Goal: Find specific page/section: Find specific page/section

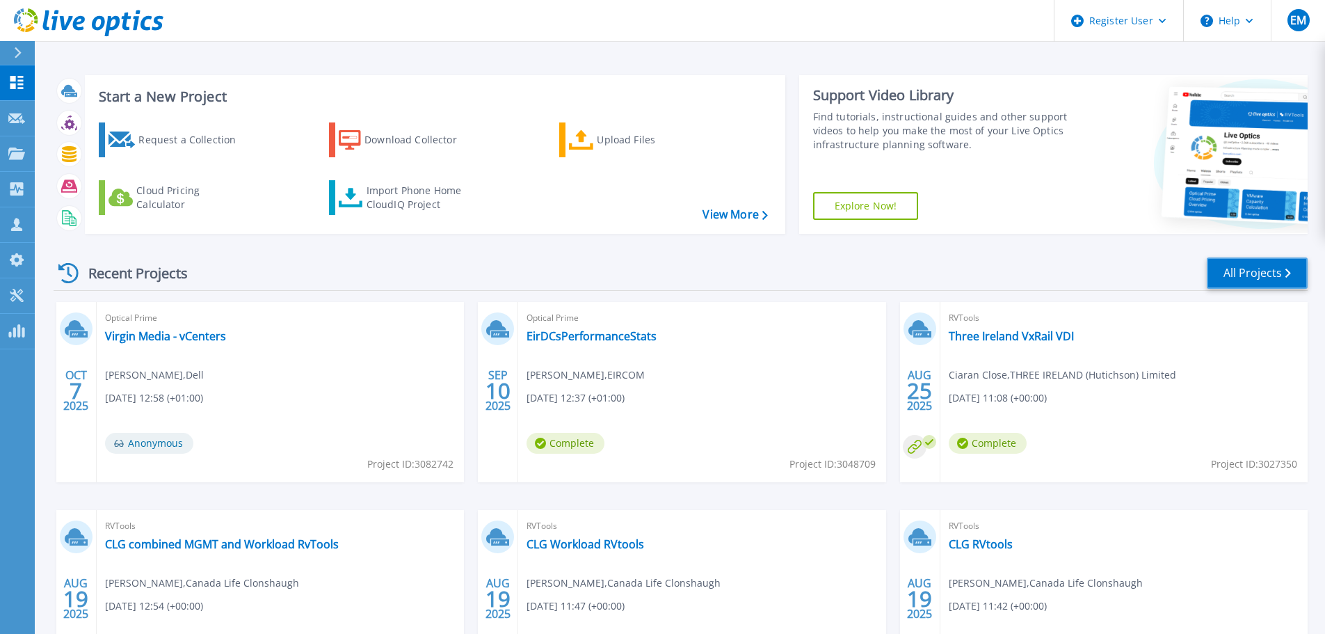
click at [1270, 280] on link "All Projects" at bounding box center [1257, 272] width 101 height 31
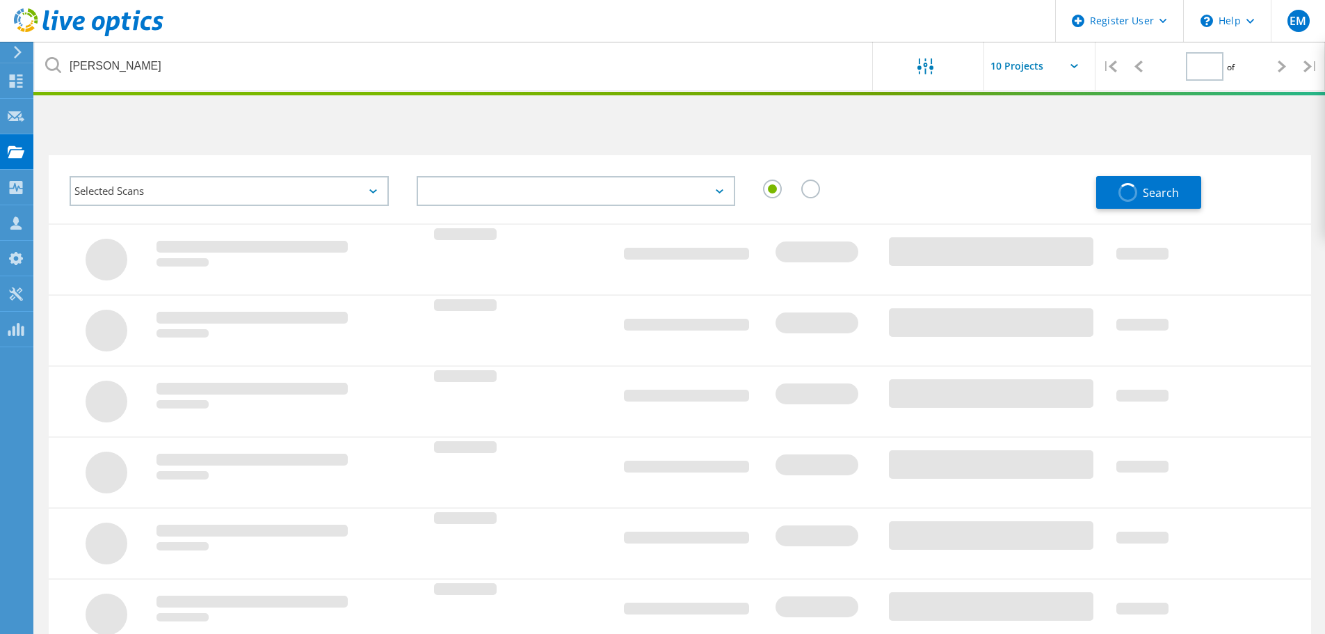
type input "1"
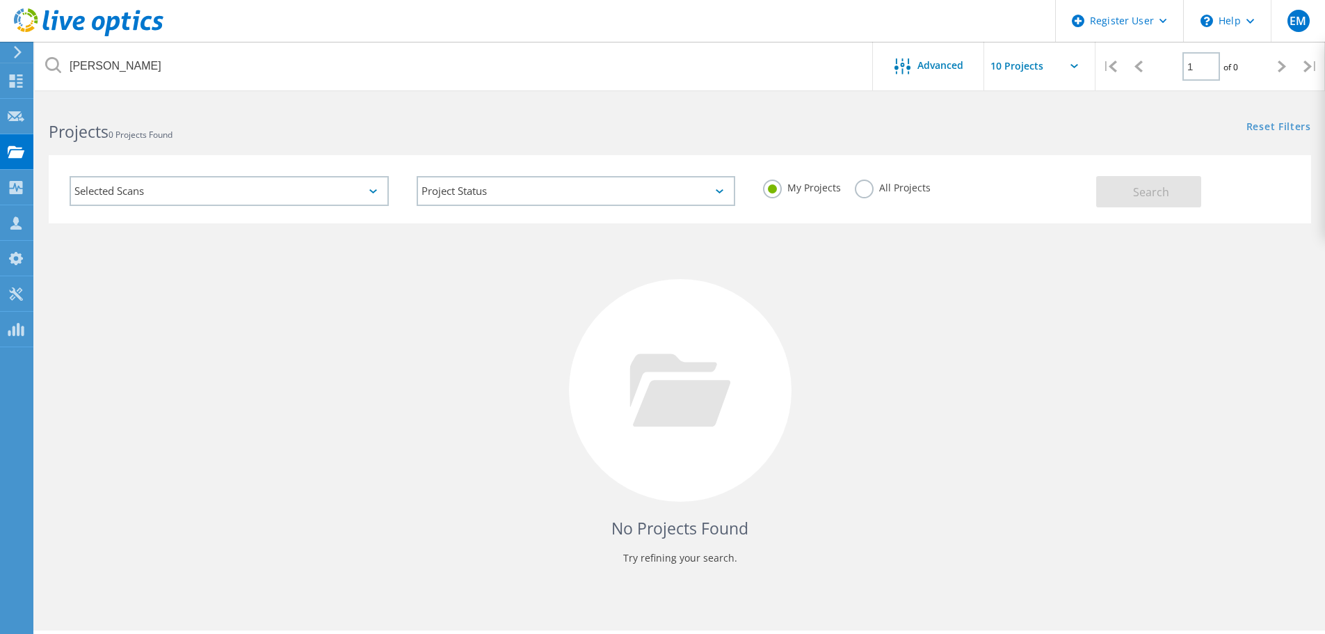
click at [867, 188] on label "All Projects" at bounding box center [893, 185] width 76 height 13
click at [0, 0] on input "All Projects" at bounding box center [0, 0] width 0 height 0
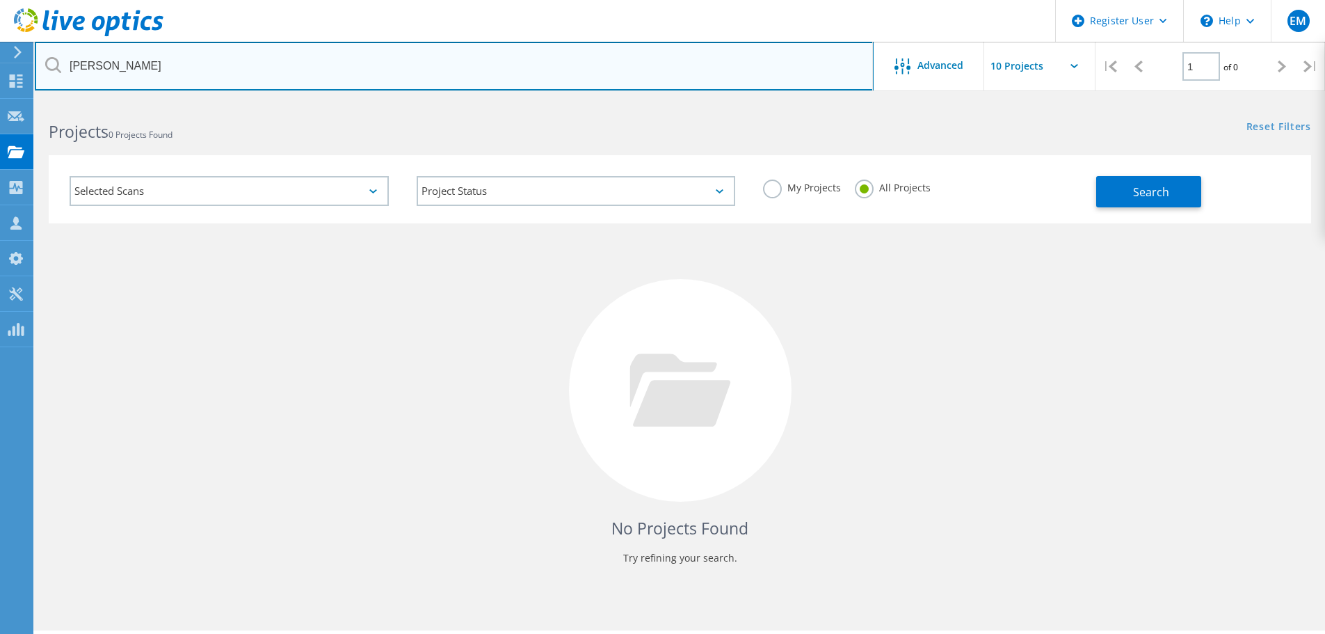
click at [152, 74] on input "[PERSON_NAME]" at bounding box center [454, 66] width 839 height 49
type input "s"
paste input "CKM00180302212"
type input "CKM00180302212"
